Goal: Transaction & Acquisition: Download file/media

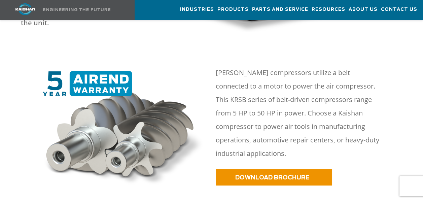
scroll to position [303, 0]
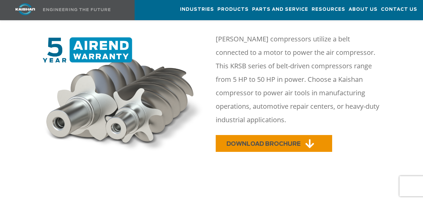
click at [272, 141] on span "DOWNLOAD BROCHURE" at bounding box center [264, 144] width 74 height 6
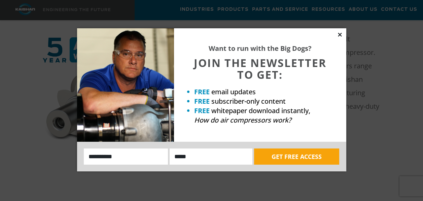
click at [339, 33] on icon at bounding box center [340, 35] width 6 height 6
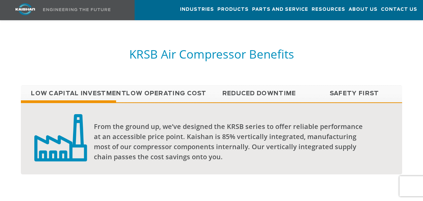
scroll to position [471, 0]
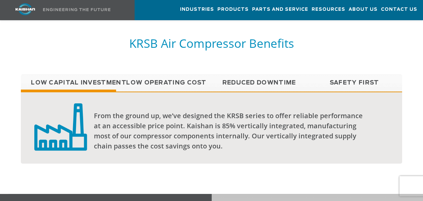
click at [144, 74] on link "Low Operating Cost" at bounding box center [163, 82] width 95 height 17
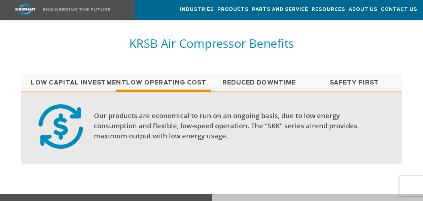
click at [86, 74] on link "Low Capital Investment" at bounding box center [68, 82] width 95 height 17
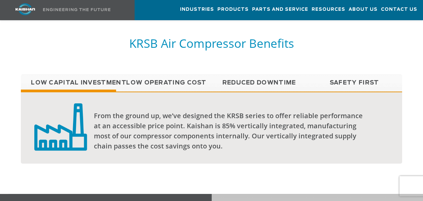
click at [146, 74] on link "Low Operating Cost" at bounding box center [163, 82] width 95 height 17
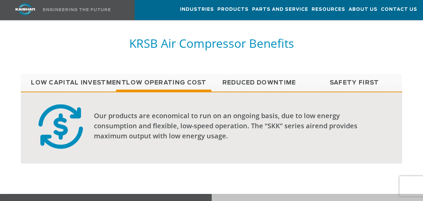
click at [255, 75] on link "Reduced Downtime" at bounding box center [258, 82] width 95 height 17
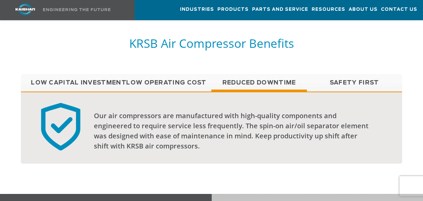
click at [333, 74] on link "Safety First" at bounding box center [354, 82] width 95 height 17
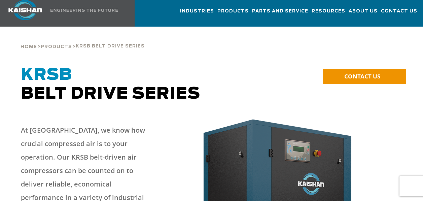
scroll to position [0, 0]
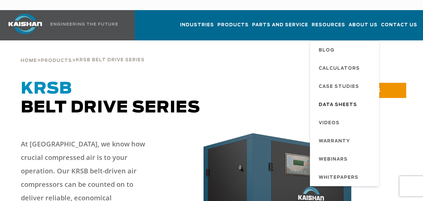
click at [346, 99] on span "Data Sheets" at bounding box center [338, 104] width 38 height 11
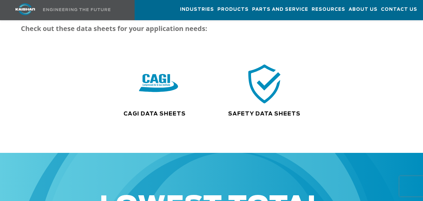
scroll to position [67, 0]
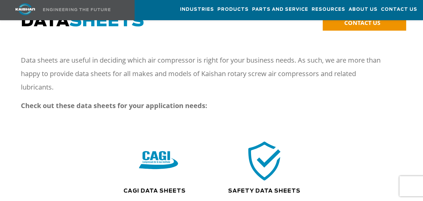
click at [264, 139] on img at bounding box center [264, 160] width 43 height 43
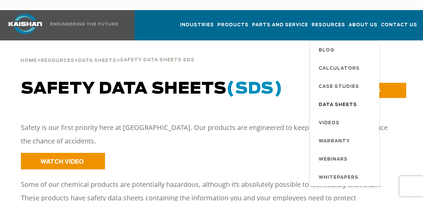
click at [342, 99] on span "Data Sheets" at bounding box center [338, 104] width 38 height 11
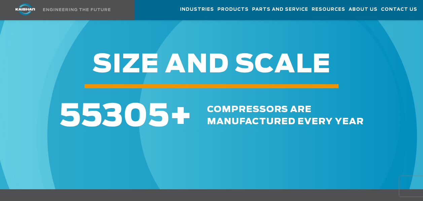
scroll to position [61, 0]
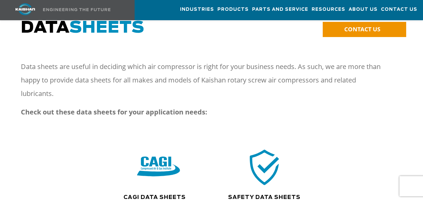
click at [167, 163] on img at bounding box center [158, 166] width 43 height 43
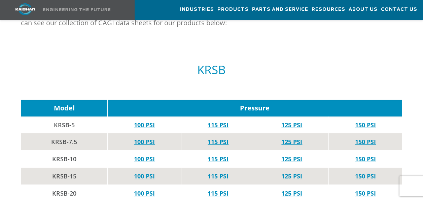
scroll to position [438, 0]
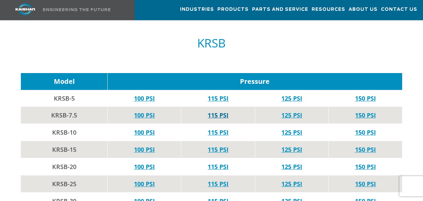
click at [224, 111] on link "115 PSI" at bounding box center [218, 115] width 21 height 8
